Goal: Information Seeking & Learning: Find specific fact

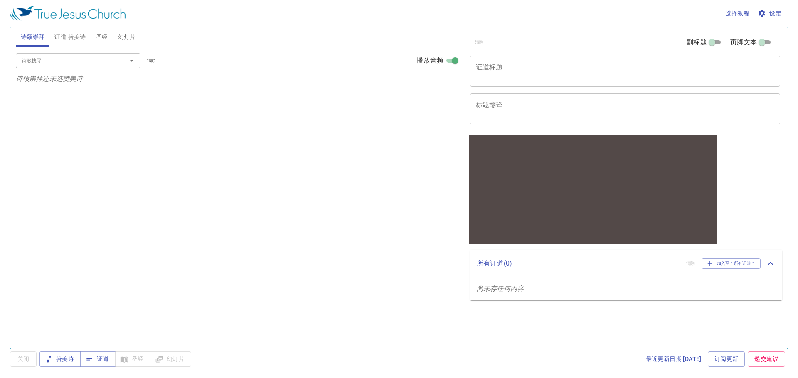
click at [97, 40] on span "圣经" at bounding box center [102, 37] width 12 height 10
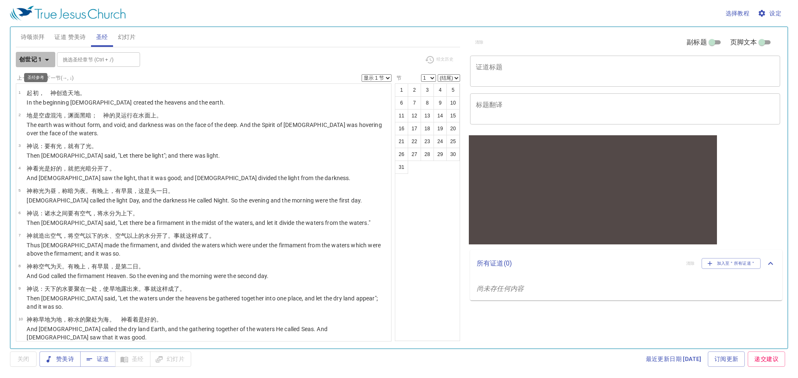
click at [44, 59] on icon "button" at bounding box center [47, 60] width 10 height 10
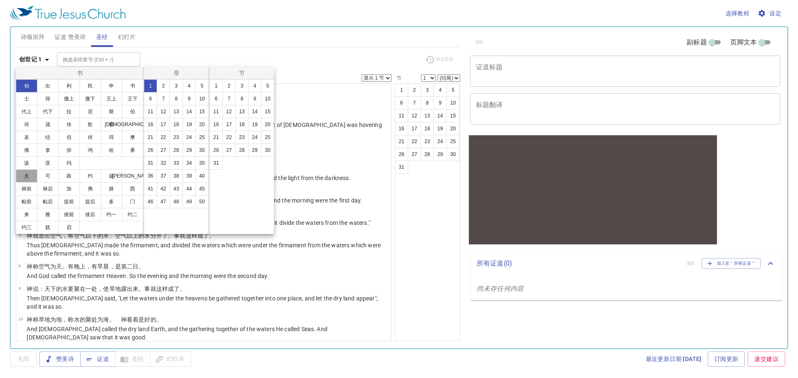
click at [31, 180] on button "太" at bounding box center [27, 176] width 22 height 13
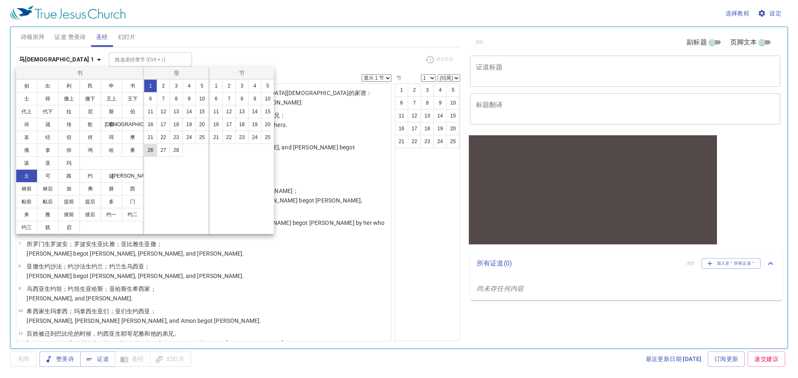
click at [152, 152] on button "26" at bounding box center [150, 150] width 13 height 13
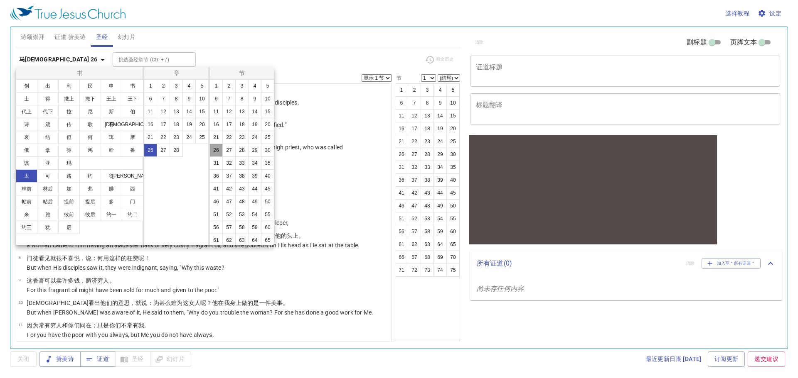
click at [223, 157] on button "26" at bounding box center [215, 150] width 13 height 13
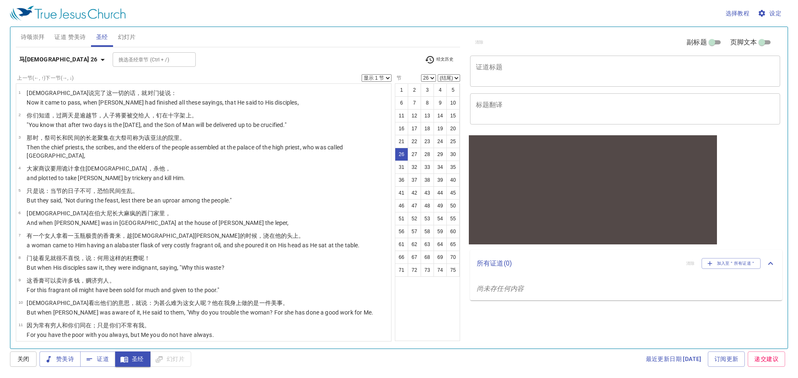
scroll to position [480, 0]
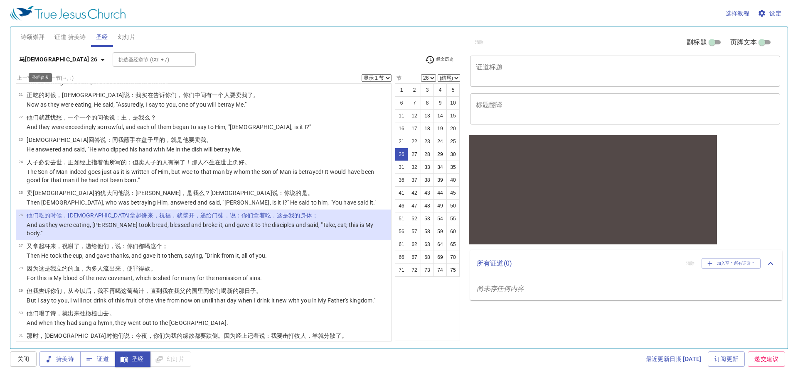
click at [98, 61] on icon "button" at bounding box center [103, 60] width 10 height 10
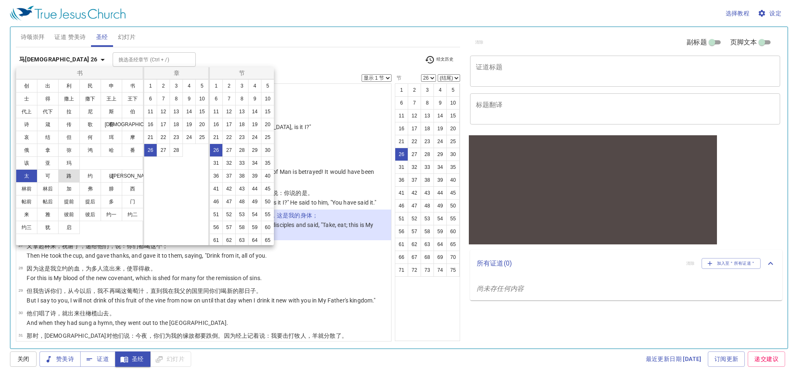
click at [73, 180] on button "路" at bounding box center [69, 176] width 22 height 13
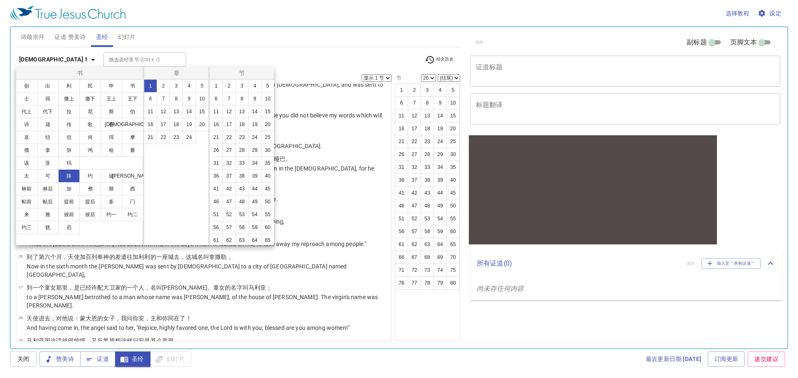
scroll to position [0, 0]
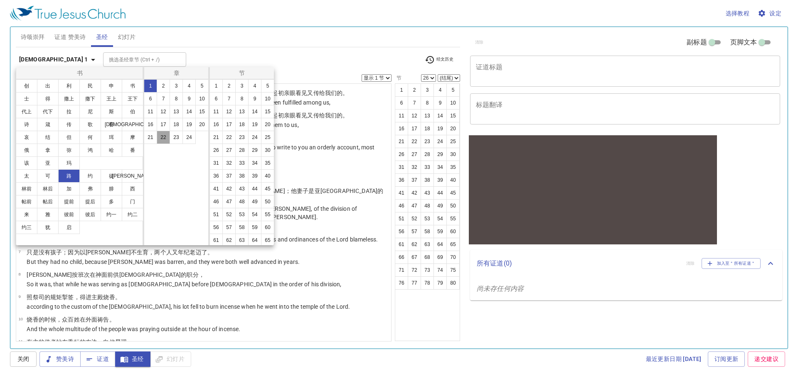
click at [162, 138] on button "22" at bounding box center [163, 137] width 13 height 13
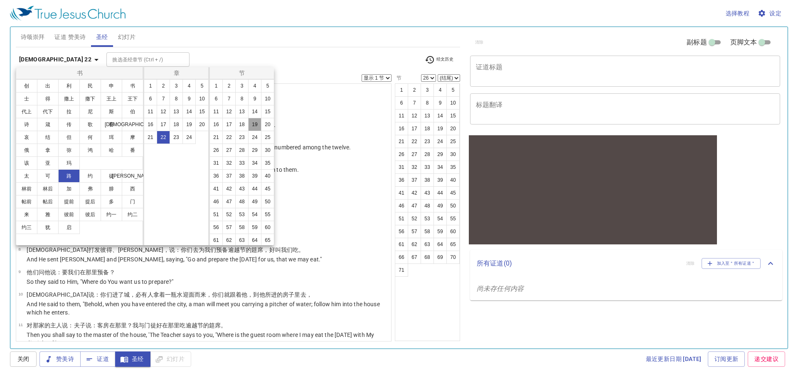
click at [248, 131] on button "19" at bounding box center [254, 124] width 13 height 13
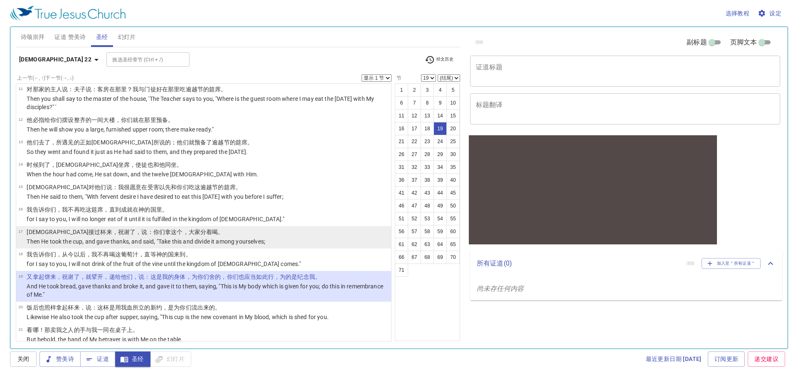
scroll to position [227, 0]
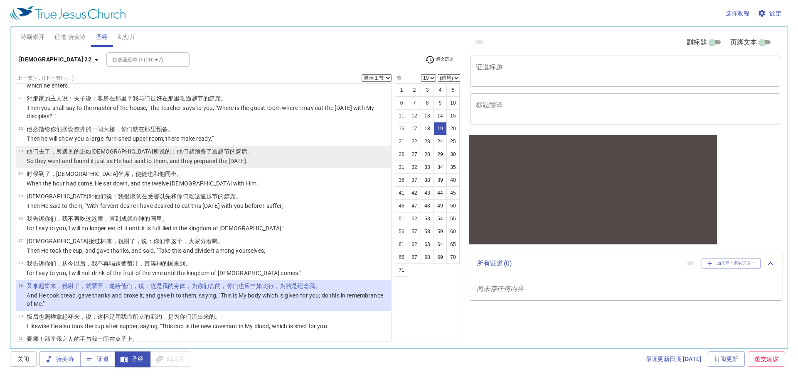
click at [182, 159] on p "So they went and found it just as He had said to them, and they prepared the Pa…" at bounding box center [140, 161] width 226 height 8
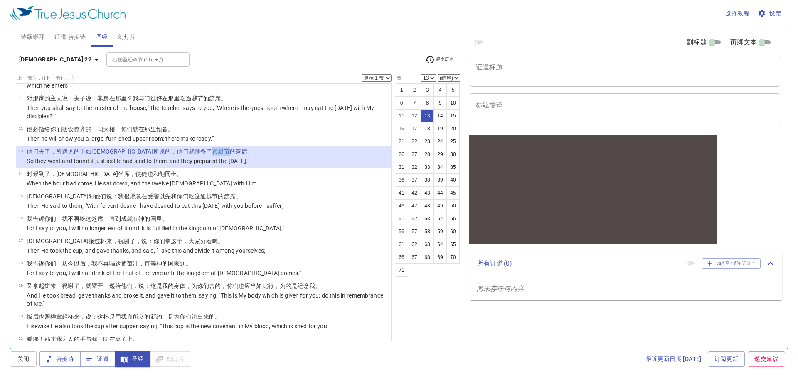
drag, startPoint x: 164, startPoint y: 151, endPoint x: 180, endPoint y: 150, distance: 16.3
click at [206, 150] on wg2090 "了逾越节的筵席 。" at bounding box center [229, 151] width 47 height 7
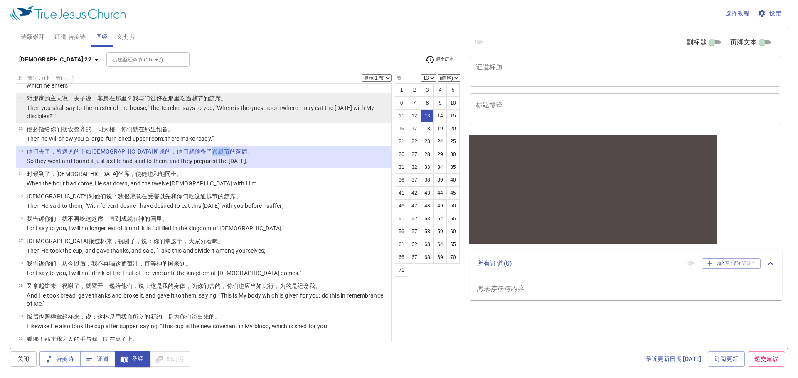
copy wg2090 "逾越节"
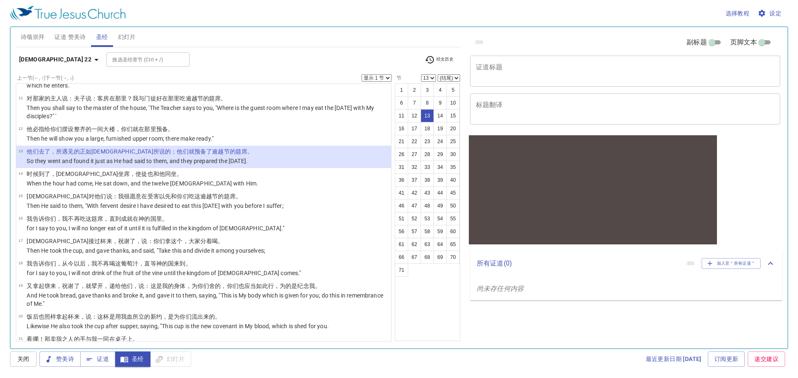
click at [217, 157] on p "So they went and found it just as He had said to them, and they prepared the Pa…" at bounding box center [140, 161] width 226 height 8
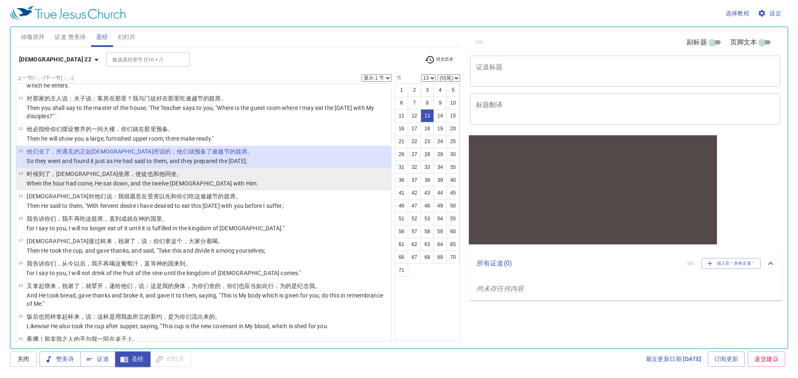
click at [169, 171] on p "时候 到了 ，耶稣坐席 ，使徒 也 和 他 同坐。" at bounding box center [142, 174] width 231 height 8
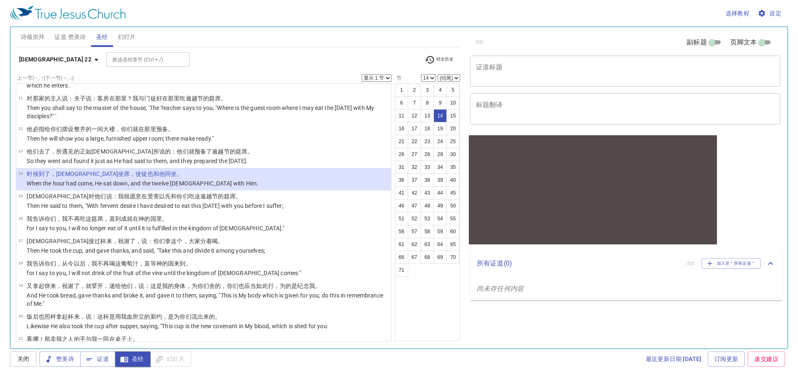
click at [113, 64] on input "挑选圣经章节 (Ctrl + /)" at bounding box center [141, 60] width 64 height 10
click at [91, 62] on icon "button" at bounding box center [96, 60] width 10 height 10
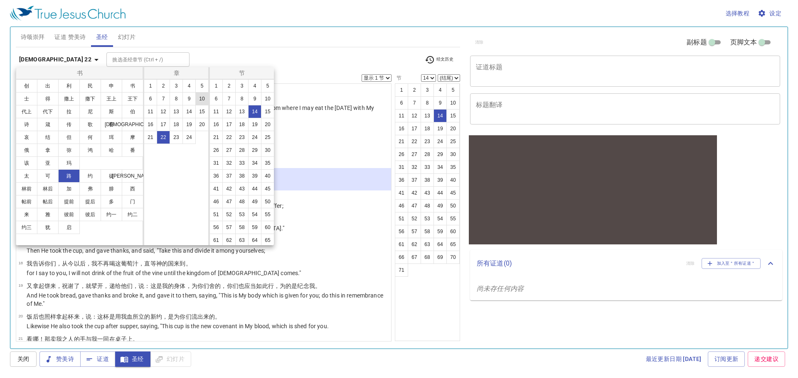
click at [162, 111] on button "12" at bounding box center [163, 111] width 13 height 13
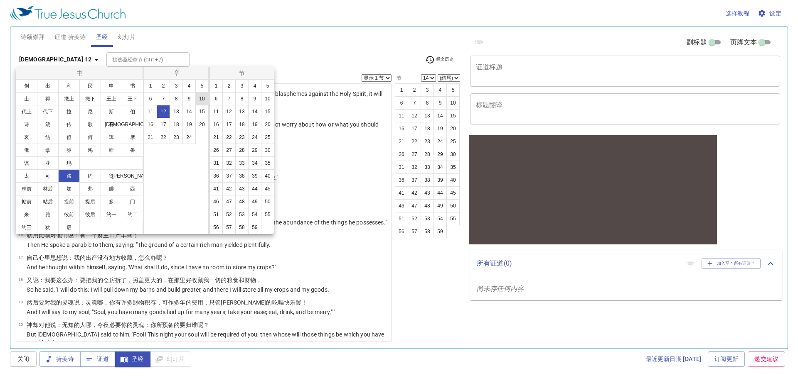
scroll to position [0, 0]
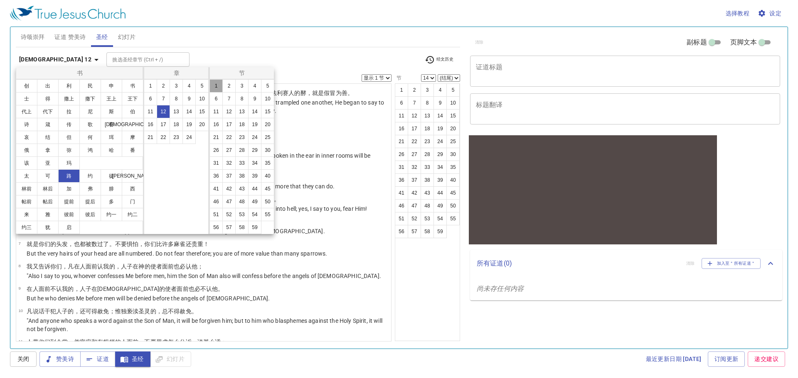
click at [213, 90] on button "1" at bounding box center [215, 85] width 13 height 13
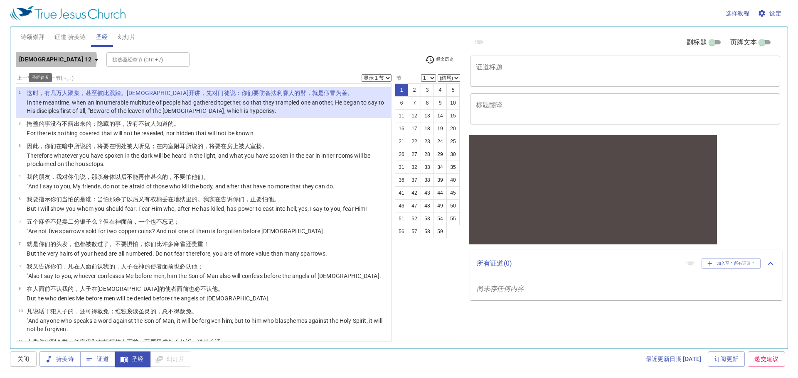
click at [91, 58] on icon "button" at bounding box center [96, 60] width 10 height 10
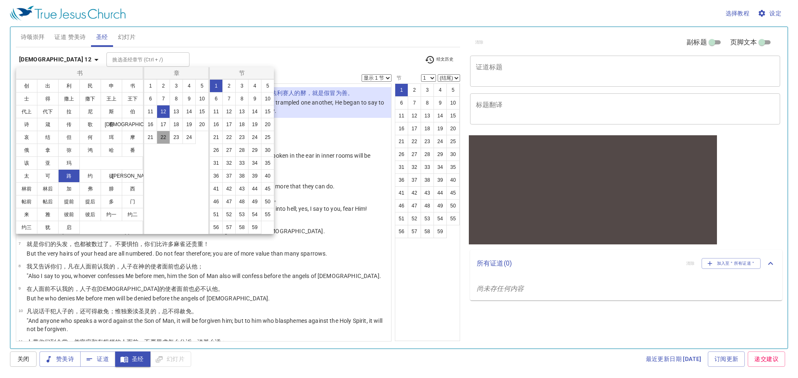
click at [159, 140] on button "22" at bounding box center [163, 137] width 13 height 13
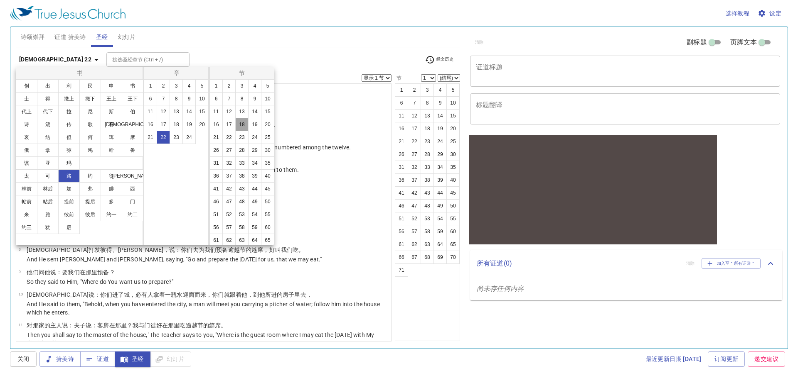
click at [235, 131] on button "18" at bounding box center [241, 124] width 13 height 13
select select "18"
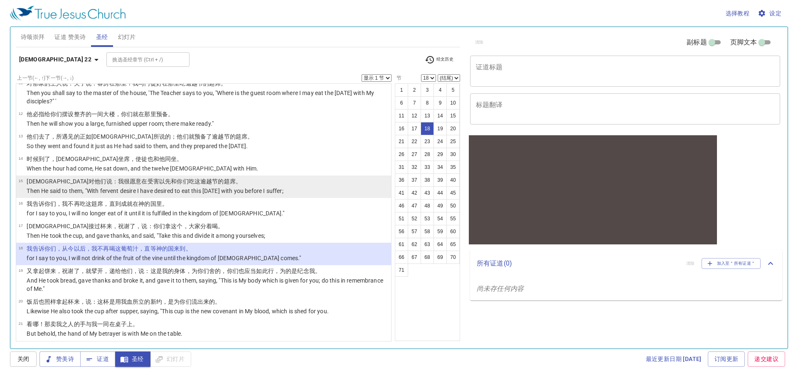
scroll to position [284, 0]
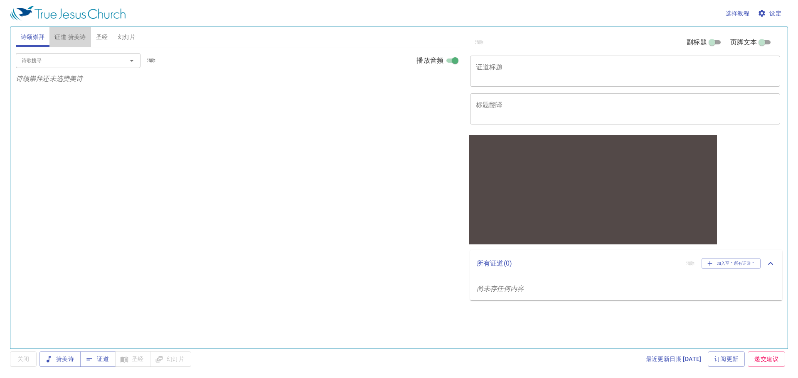
click at [85, 32] on span "证道 赞美诗" at bounding box center [69, 37] width 31 height 10
click at [70, 66] on div "诗歌搜寻" at bounding box center [78, 60] width 125 height 15
type input "纪念主死"
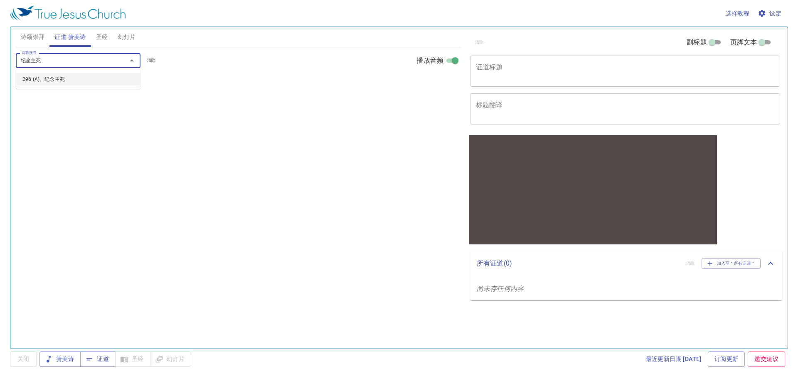
click at [90, 74] on li "296 (A)、纪念主死" at bounding box center [78, 79] width 125 height 12
select select "1"
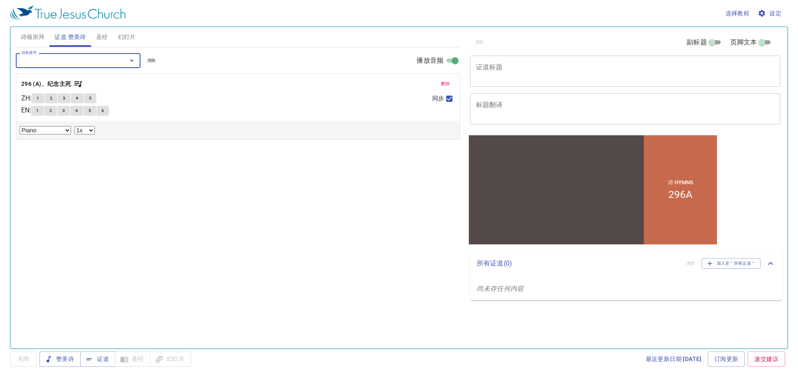
click at [171, 96] on div "1 2 3 4 5" at bounding box center [229, 99] width 394 height 12
click at [43, 96] on button "1" at bounding box center [38, 98] width 12 height 10
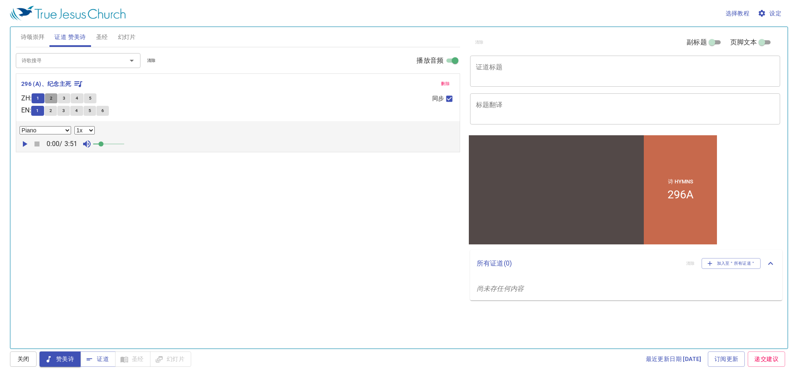
click at [52, 99] on span "2" at bounding box center [51, 98] width 2 height 7
click at [28, 362] on span "关闭" at bounding box center [23, 359] width 13 height 10
drag, startPoint x: 49, startPoint y: 362, endPoint x: 57, endPoint y: 357, distance: 9.0
click at [49, 362] on icon "button" at bounding box center [48, 360] width 8 height 8
click at [43, 102] on button "1" at bounding box center [38, 98] width 12 height 10
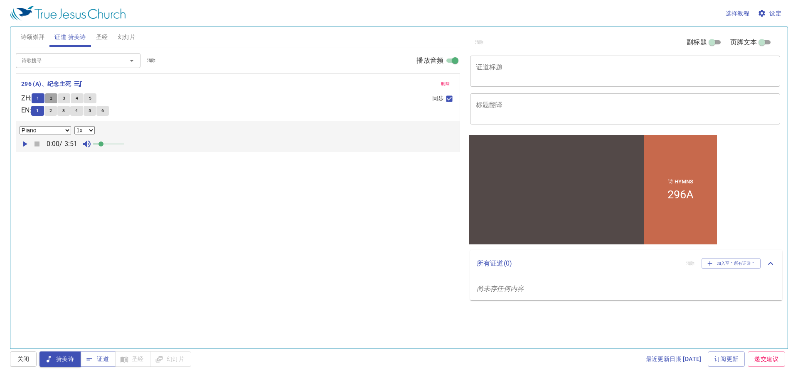
click at [52, 96] on span "2" at bounding box center [51, 98] width 2 height 7
click at [63, 96] on button "3" at bounding box center [64, 98] width 12 height 10
